Goal: Communication & Community: Participate in discussion

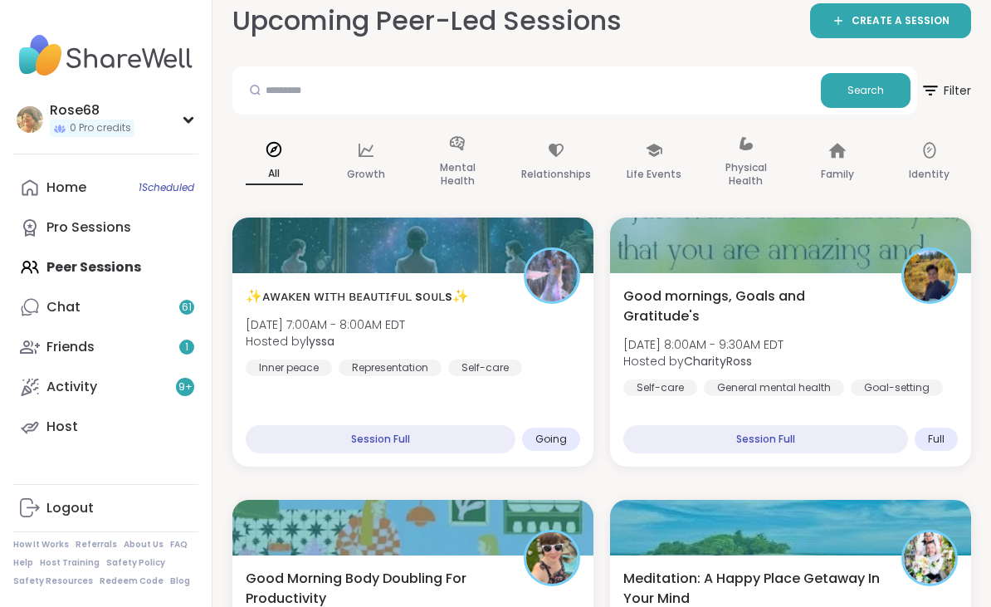
click at [554, 435] on span "Going" at bounding box center [551, 438] width 32 height 13
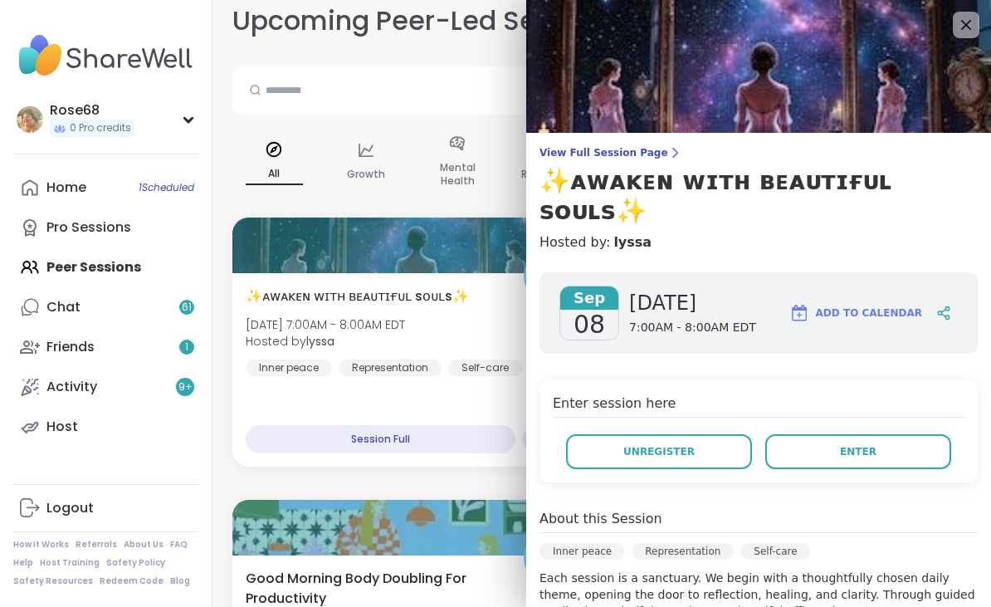
click at [877, 434] on button "Enter" at bounding box center [858, 451] width 186 height 35
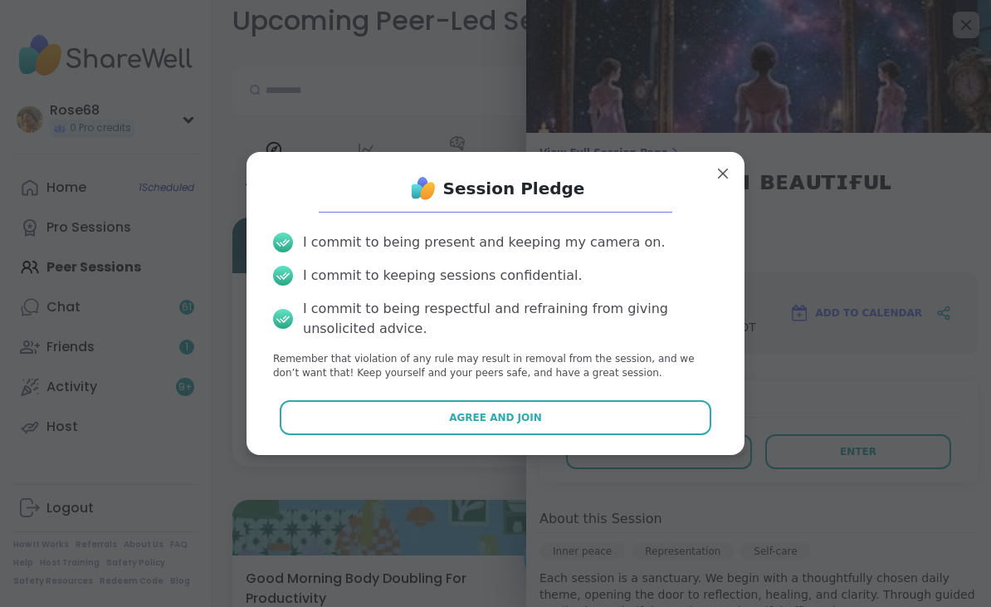
click at [475, 413] on span "Agree and Join" at bounding box center [495, 417] width 93 height 15
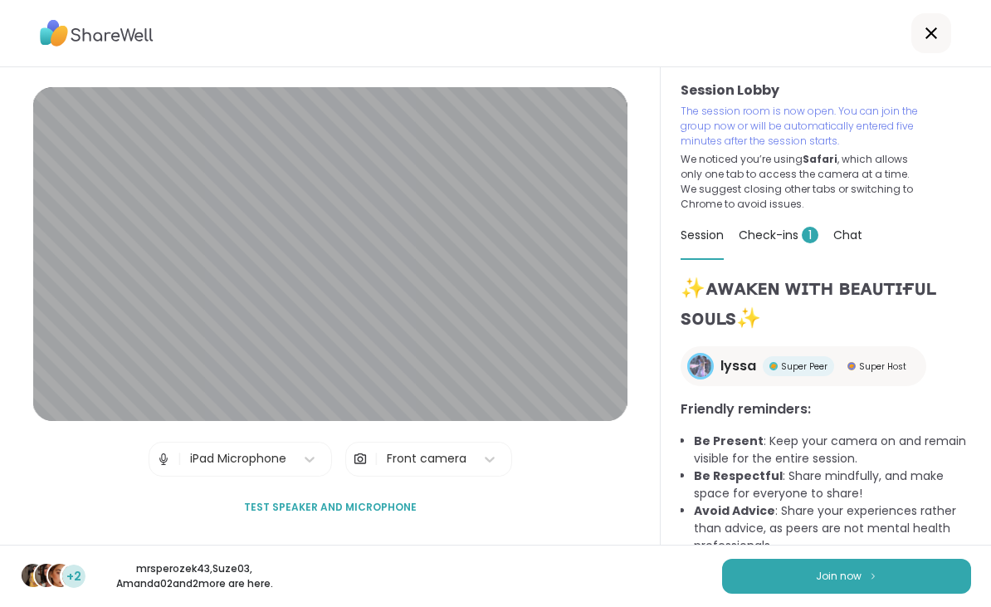
click at [881, 590] on button "Join now" at bounding box center [846, 576] width 249 height 35
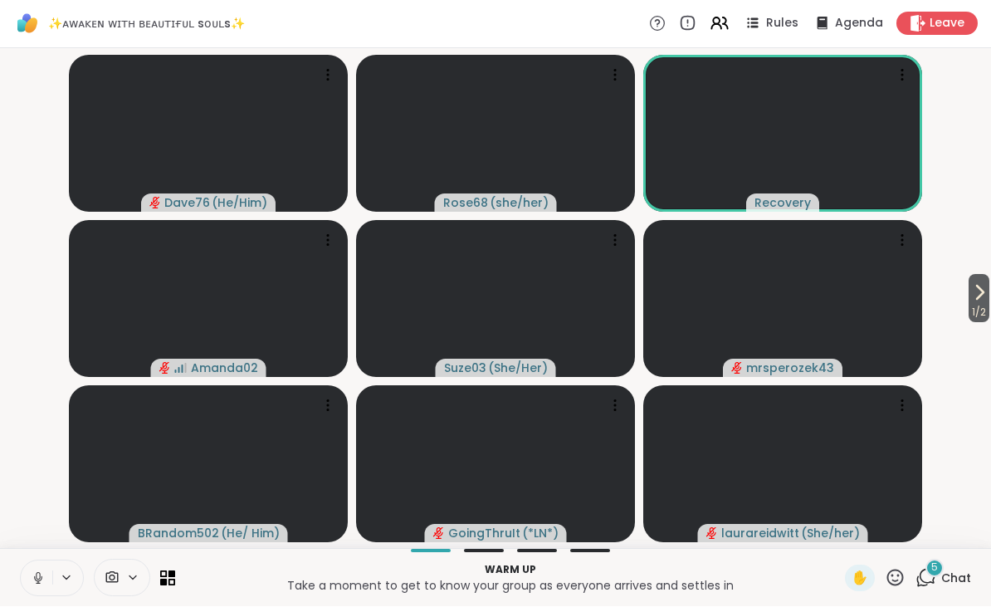
click at [970, 286] on icon at bounding box center [980, 293] width 20 height 20
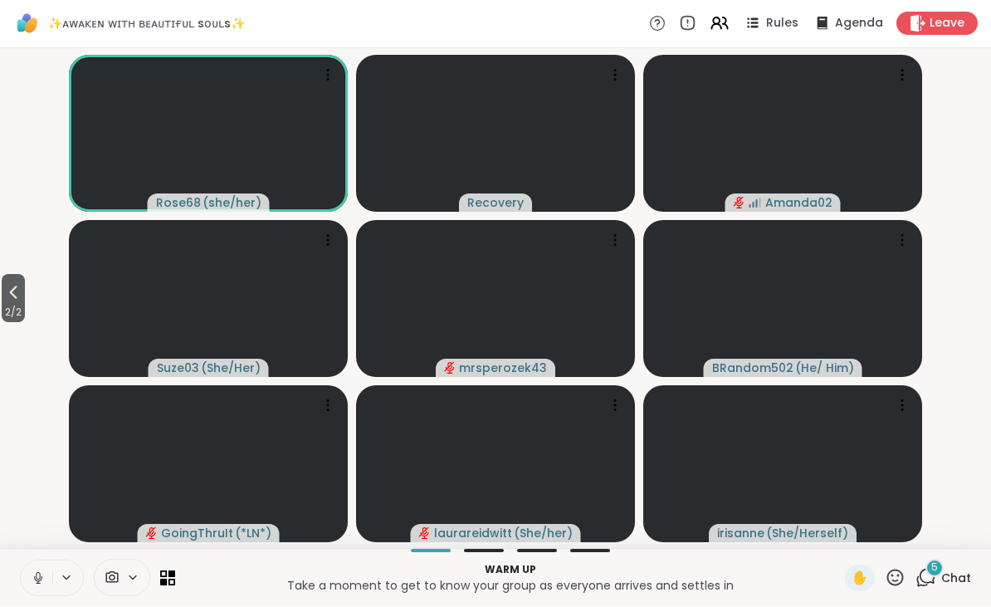
click at [17, 318] on span "2 / 2" at bounding box center [13, 313] width 23 height 20
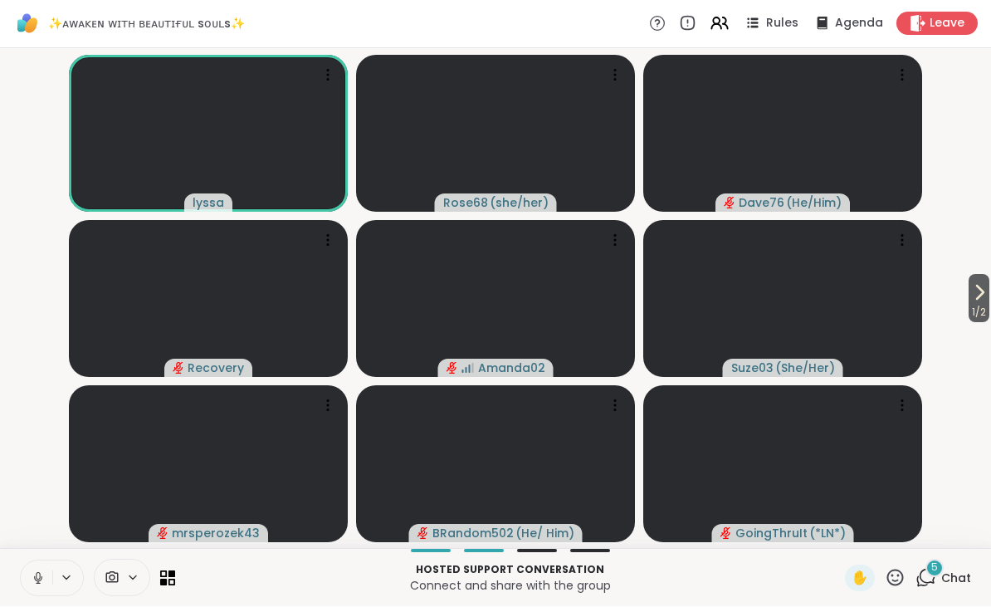
click at [44, 584] on icon at bounding box center [38, 578] width 15 height 15
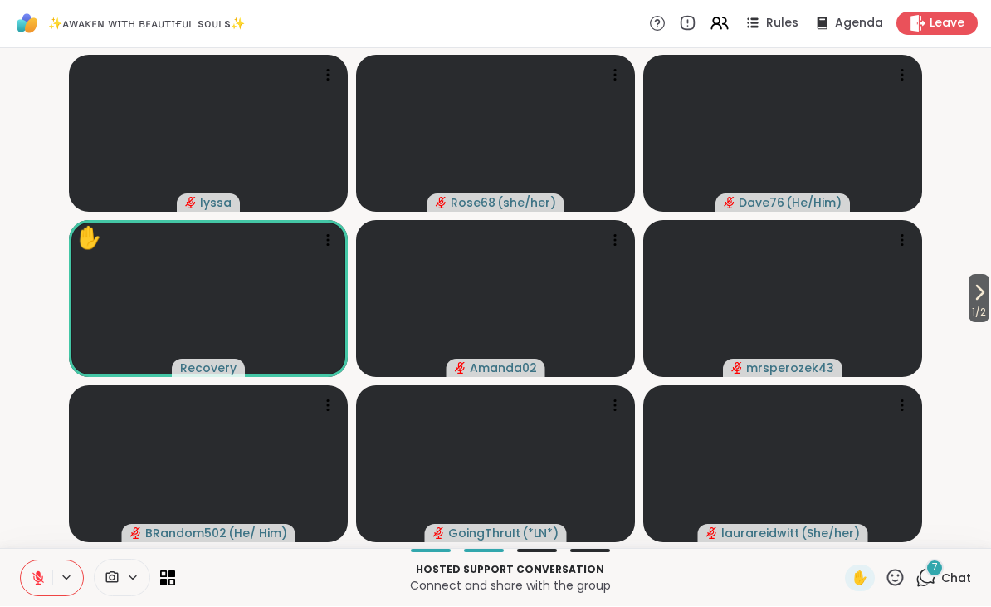
click at [873, 569] on div "✋" at bounding box center [860, 578] width 30 height 27
click at [851, 568] on div "✋" at bounding box center [860, 578] width 30 height 27
click at [891, 561] on div "Hosted support conversation Connect and share with the group ✋ 7 Chat" at bounding box center [495, 578] width 991 height 58
click at [887, 579] on icon at bounding box center [895, 578] width 21 height 21
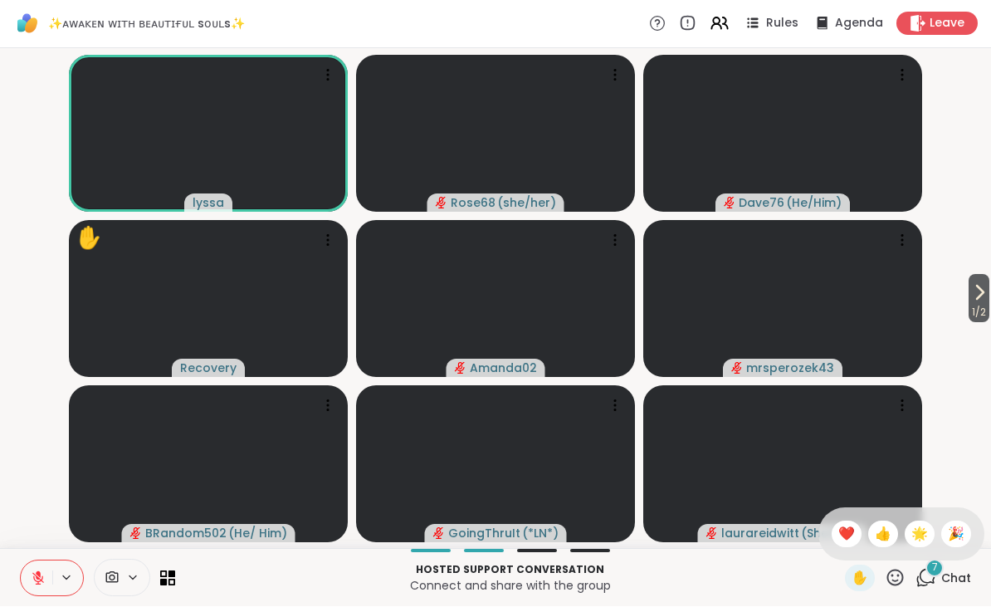
click at [841, 529] on span "❤️" at bounding box center [846, 535] width 17 height 20
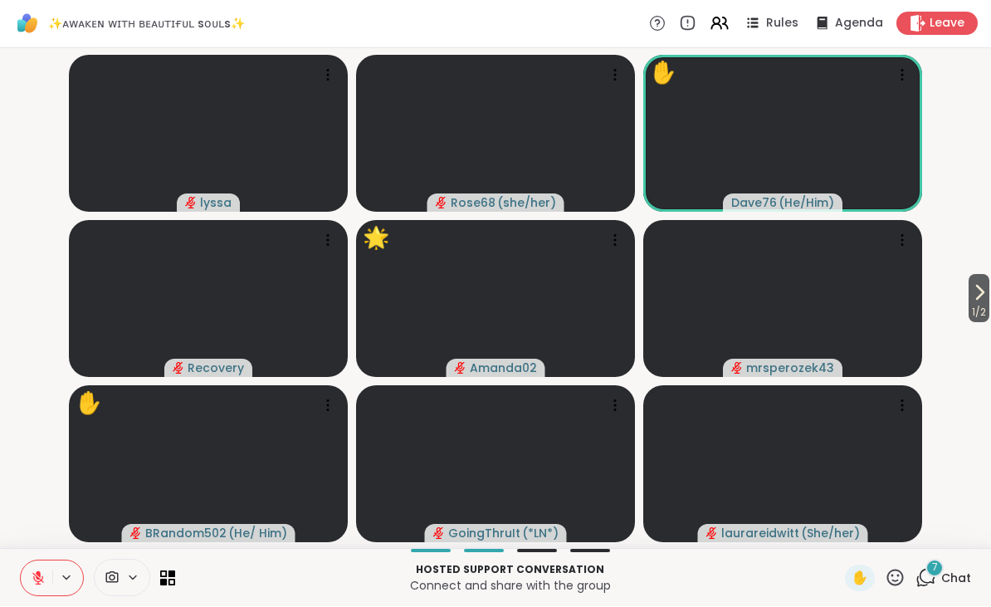
click at [875, 577] on div "✋" at bounding box center [860, 578] width 30 height 27
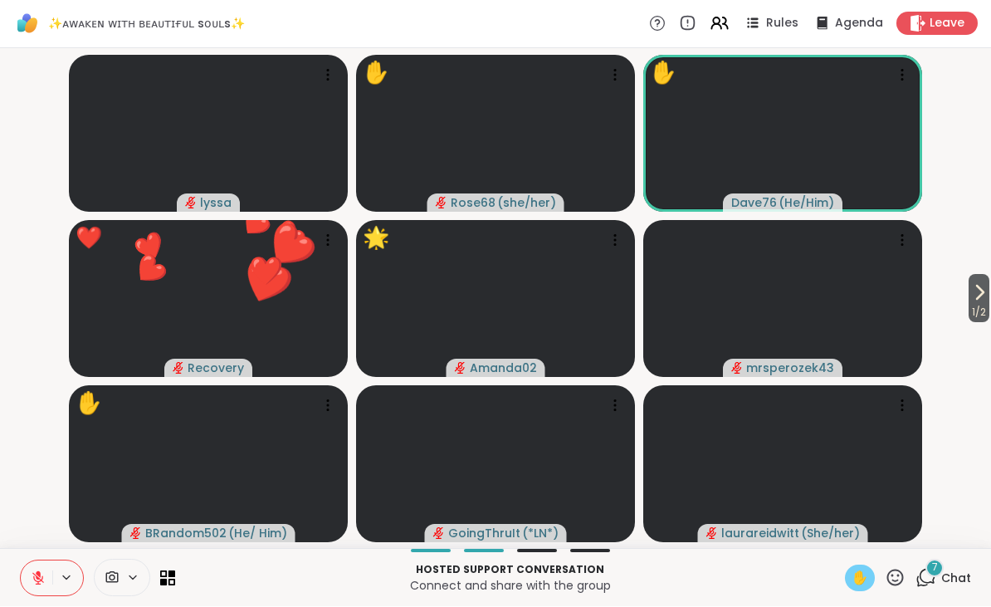
click at [833, 579] on p "Connect and share with the group" at bounding box center [510, 586] width 650 height 17
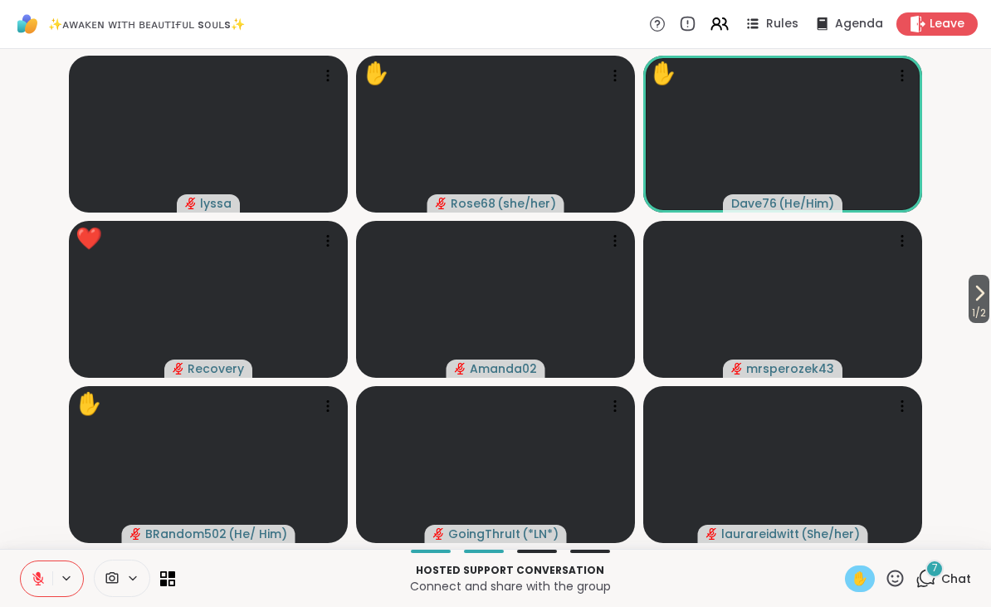
click at [833, 580] on p "Connect and share with the group" at bounding box center [510, 586] width 650 height 17
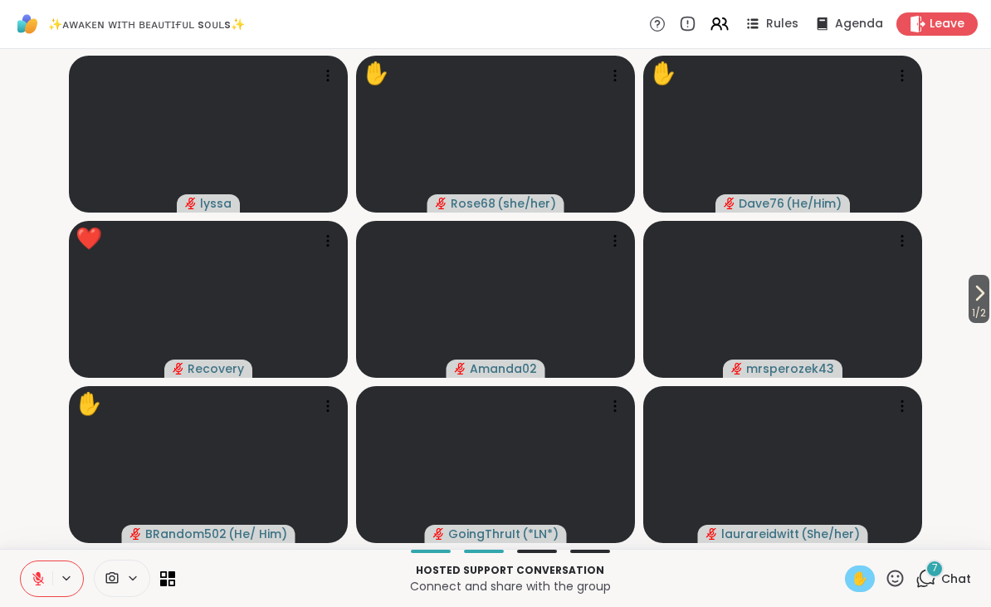
click at [851, 559] on div "Hosted support conversation Connect and share with the group ✋ 7 Chat" at bounding box center [495, 578] width 991 height 58
click at [877, 561] on div "Hosted support conversation Connect and share with the group ✋ 7 Chat" at bounding box center [495, 578] width 991 height 58
click at [891, 571] on icon at bounding box center [895, 578] width 21 height 21
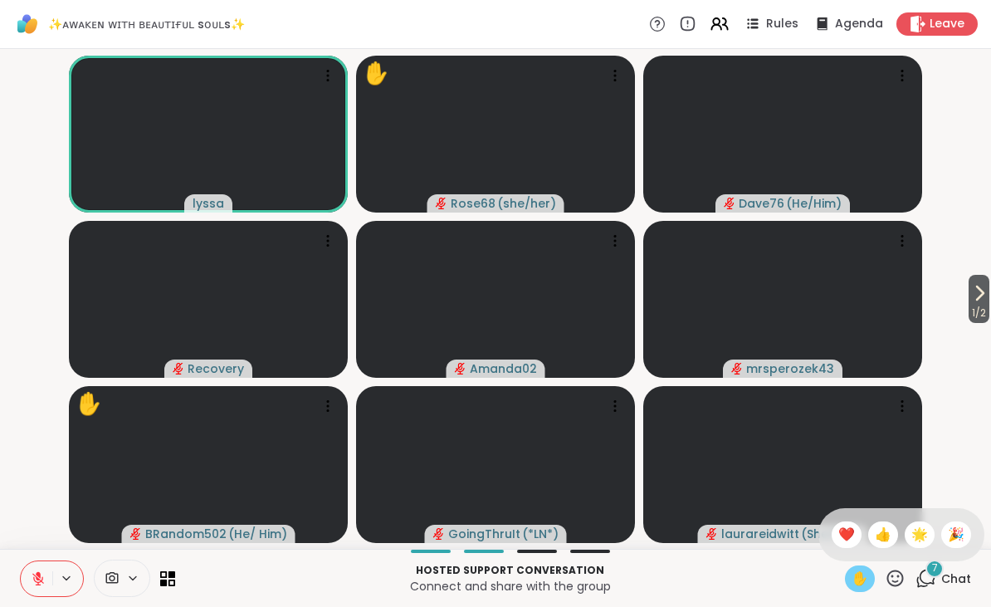
click at [839, 523] on div "❤️" at bounding box center [847, 534] width 30 height 27
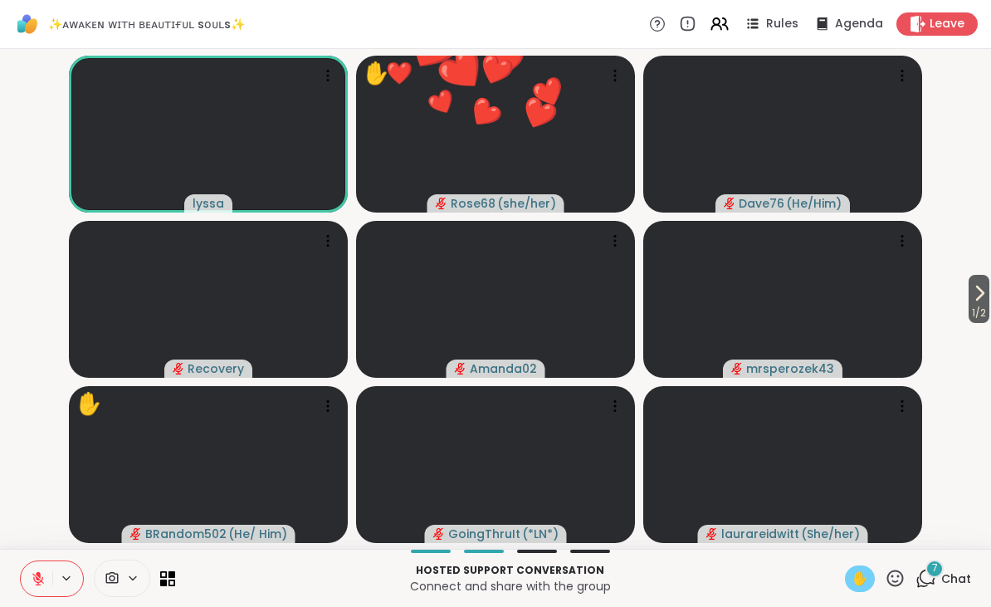
click at [842, 583] on div "Hosted support conversation Connect and share with the group ✋ 7 Chat" at bounding box center [495, 578] width 991 height 58
click at [862, 572] on span "✋" at bounding box center [860, 579] width 17 height 20
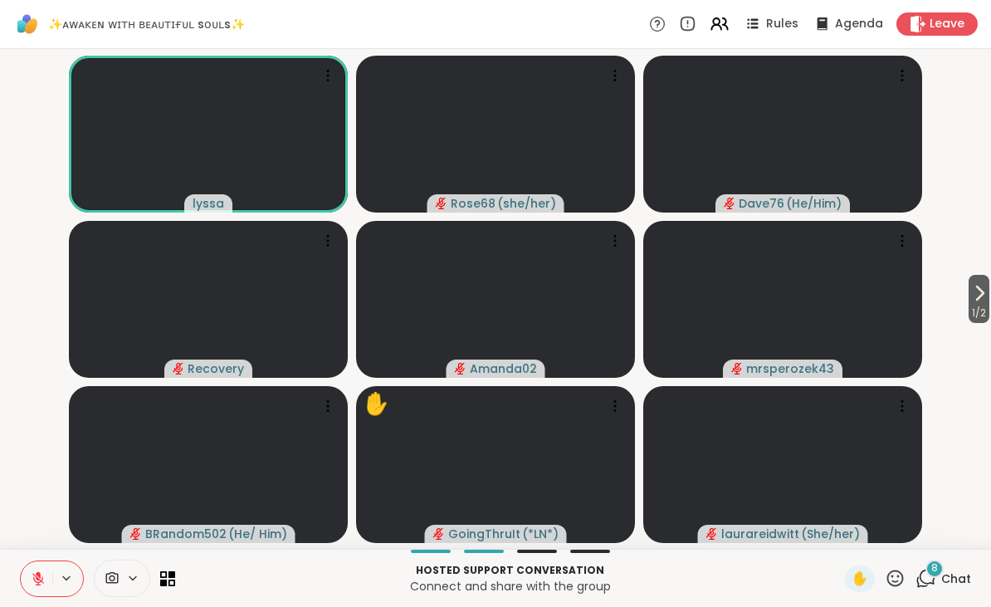
click at [892, 559] on div "Hosted support conversation Connect and share with the group ✋ 8 Chat" at bounding box center [495, 578] width 991 height 58
click at [899, 577] on icon at bounding box center [895, 577] width 17 height 17
click at [838, 530] on span "❤️" at bounding box center [846, 535] width 17 height 20
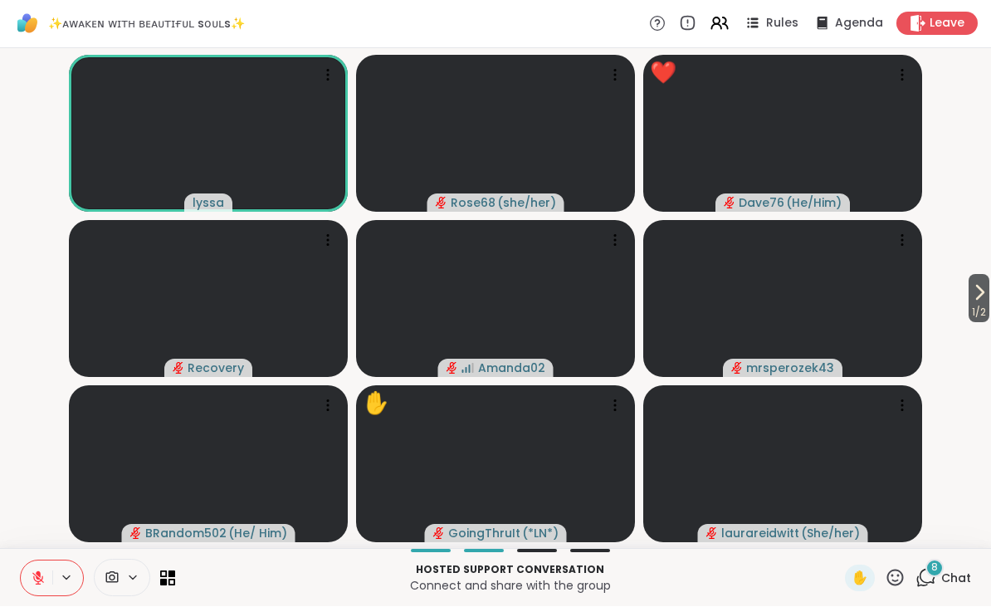
click at [904, 576] on icon at bounding box center [895, 577] width 17 height 17
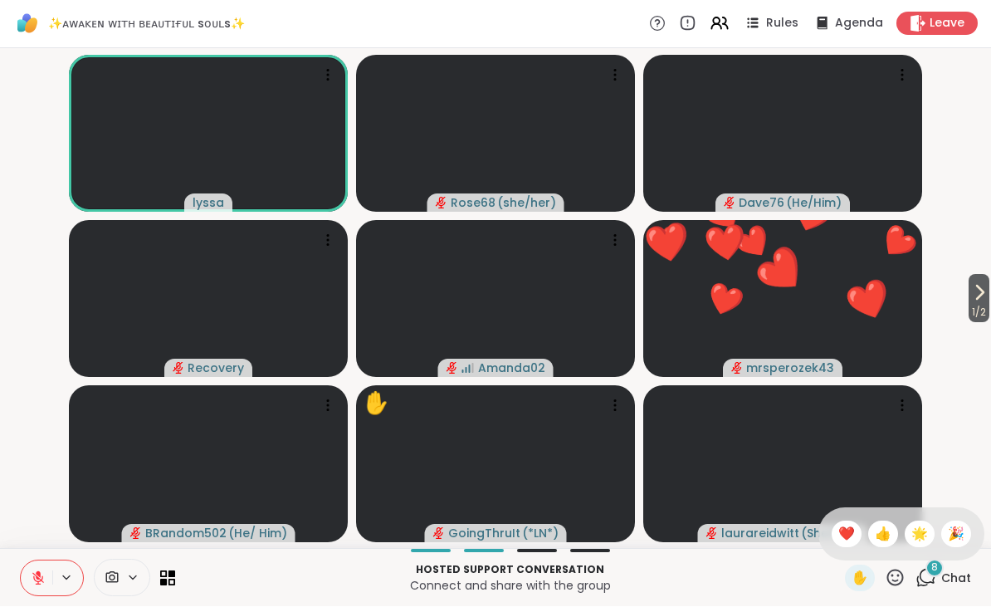
click at [840, 535] on span "❤️" at bounding box center [846, 535] width 17 height 20
